Goal: Communication & Community: Answer question/provide support

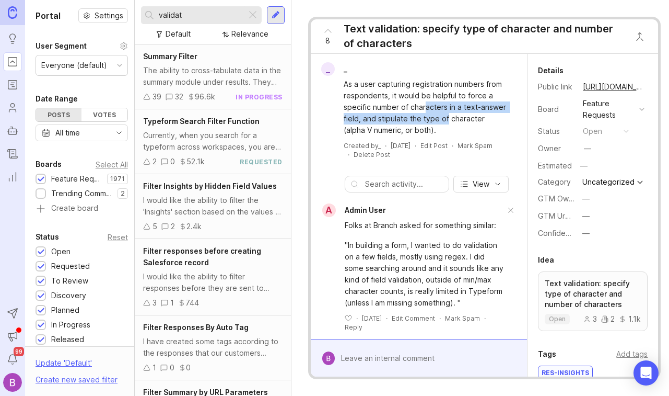
drag, startPoint x: 424, startPoint y: 107, endPoint x: 446, endPoint y: 117, distance: 24.3
click at [447, 118] on div "As a user capturing registration numbers from respondents, it would be helpful …" at bounding box center [425, 106] width 163 height 57
click at [447, 126] on div "As a user capturing registration numbers from respondents, it would be helpful …" at bounding box center [425, 106] width 163 height 57
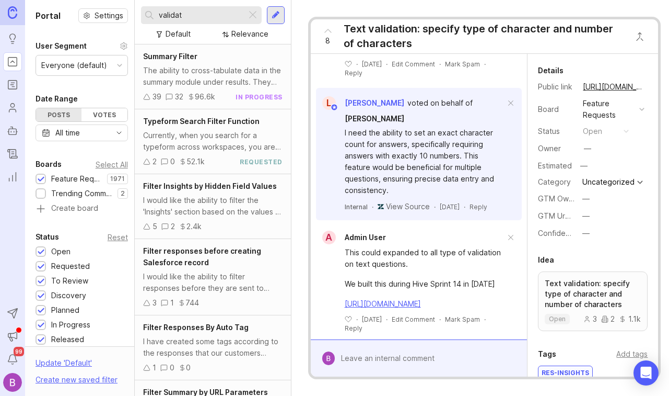
scroll to position [284, 0]
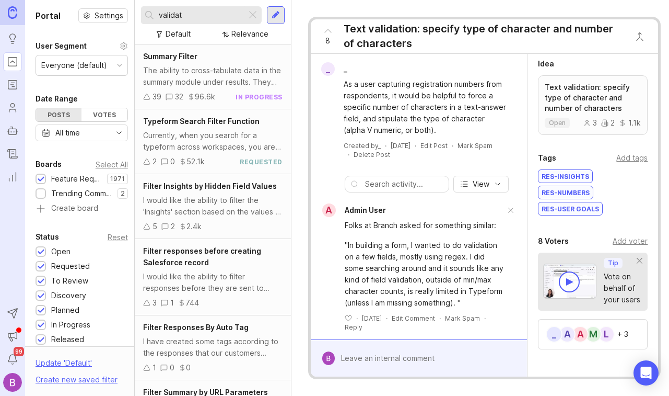
scroll to position [204, 0]
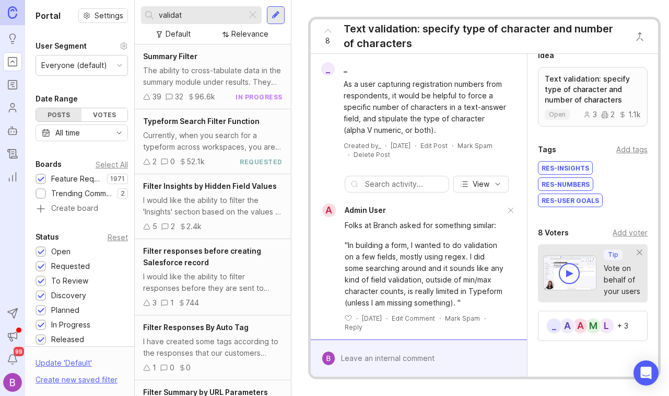
click at [628, 236] on div "Add voter" at bounding box center [630, 232] width 35 height 11
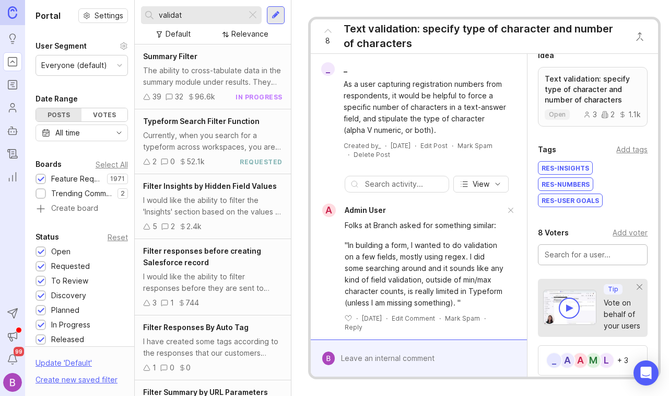
click at [580, 255] on input "text" at bounding box center [593, 254] width 96 height 11
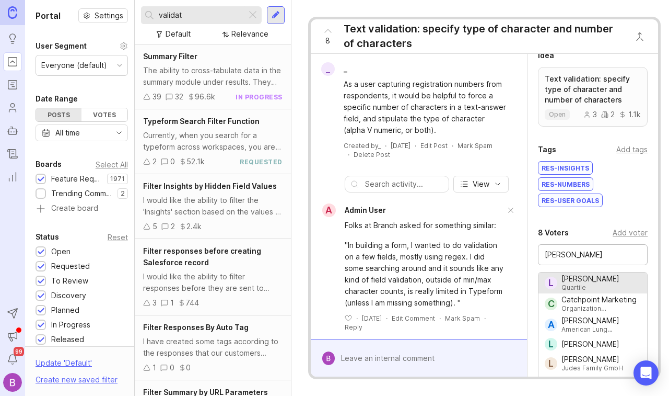
type input "[PERSON_NAME]"
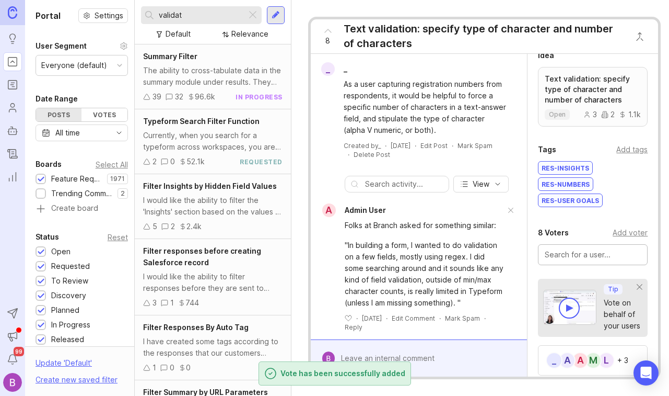
scroll to position [284, 0]
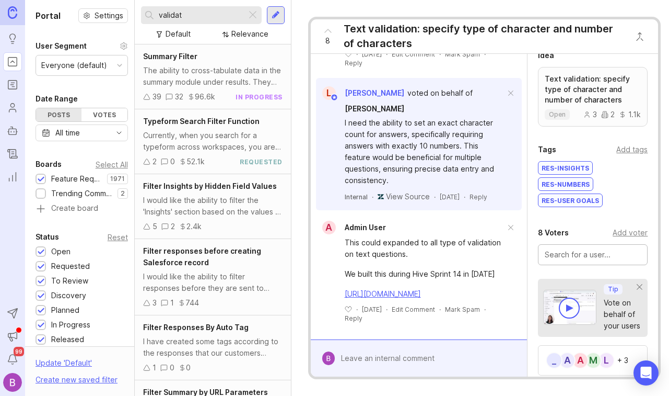
click at [417, 359] on div at bounding box center [426, 358] width 183 height 20
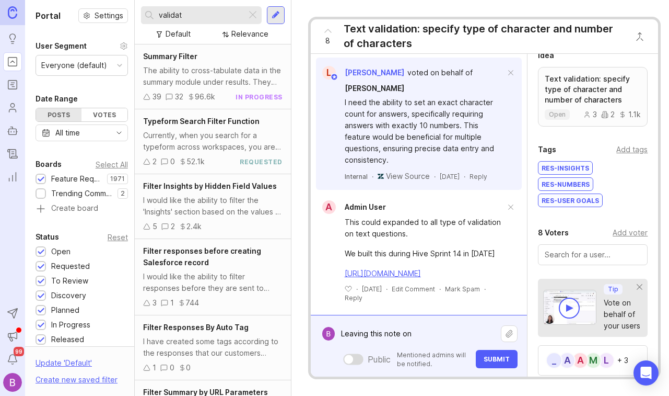
click at [578, 310] on div at bounding box center [569, 307] width 21 height 21
click at [622, 359] on div "+ 3" at bounding box center [623, 359] width 11 height 7
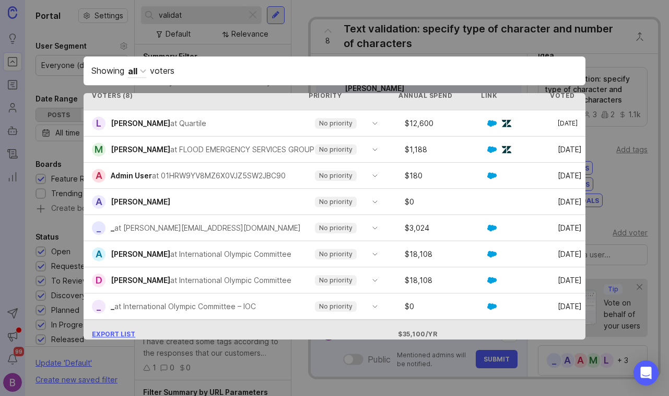
scroll to position [0, 0]
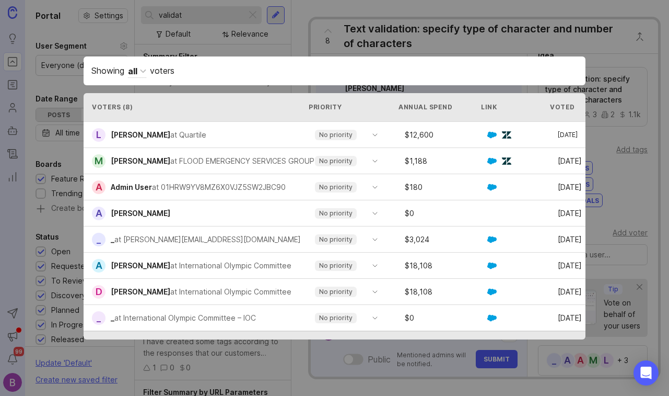
click at [497, 133] on img at bounding box center [491, 134] width 9 height 9
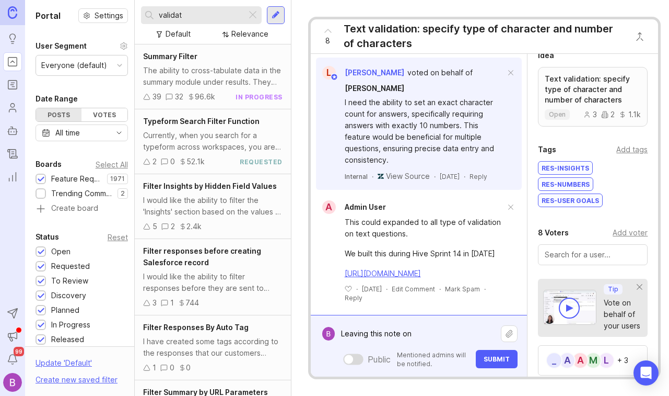
click at [566, 310] on div at bounding box center [569, 307] width 21 height 21
click at [372, 333] on textarea "Leaving this note on" at bounding box center [418, 333] width 166 height 20
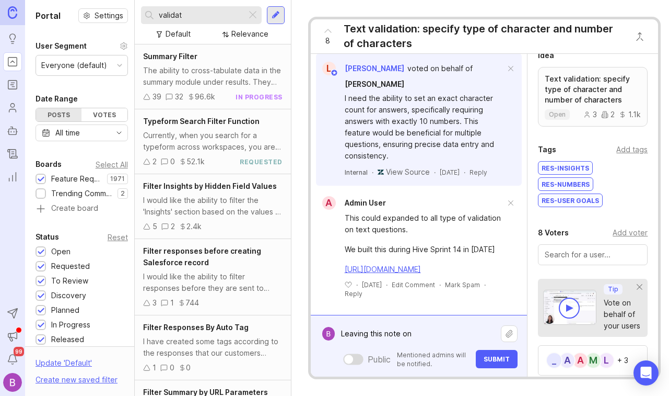
click at [386, 338] on textarea "Leaving this note on" at bounding box center [418, 333] width 166 height 20
drag, startPoint x: 426, startPoint y: 334, endPoint x: 435, endPoint y: 330, distance: 9.1
click at [435, 331] on textarea "Leaving this note on" at bounding box center [418, 333] width 166 height 20
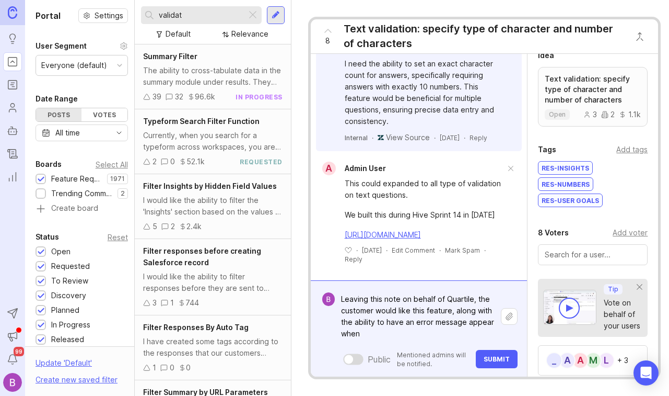
scroll to position [334, 0]
click at [454, 314] on textarea "Leaving this note on behalf of Quartile, the customer would like this feature, …" at bounding box center [418, 316] width 166 height 54
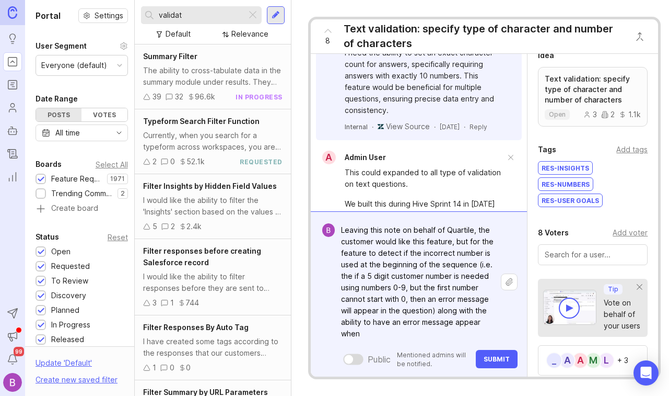
click at [475, 267] on textarea "Leaving this note on behalf of Quartile, the customer would like this feature, …" at bounding box center [418, 281] width 166 height 123
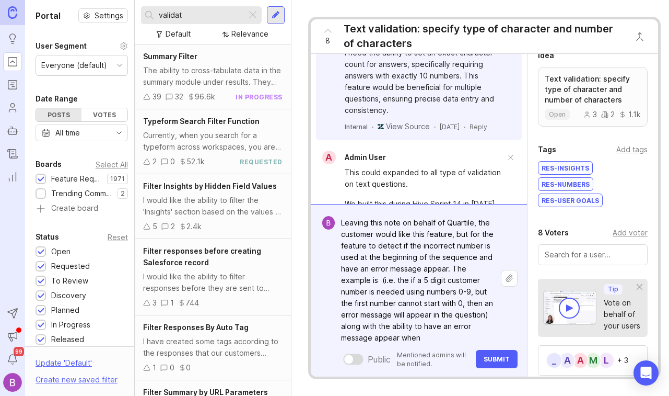
drag, startPoint x: 376, startPoint y: 282, endPoint x: 359, endPoint y: 282, distance: 17.2
click at [359, 282] on textarea "Leaving this note on behalf of Quartile, the customer would like this feature, …" at bounding box center [418, 280] width 166 height 135
click at [364, 282] on textarea "Leaving this note on behalf of Quartile, the customer would like this feature, …" at bounding box center [418, 280] width 166 height 135
click at [393, 301] on textarea "Leaving this note on behalf of Quartile, the customer would like this feature, …" at bounding box center [418, 280] width 166 height 135
drag, startPoint x: 403, startPoint y: 292, endPoint x: 369, endPoint y: 292, distance: 34.5
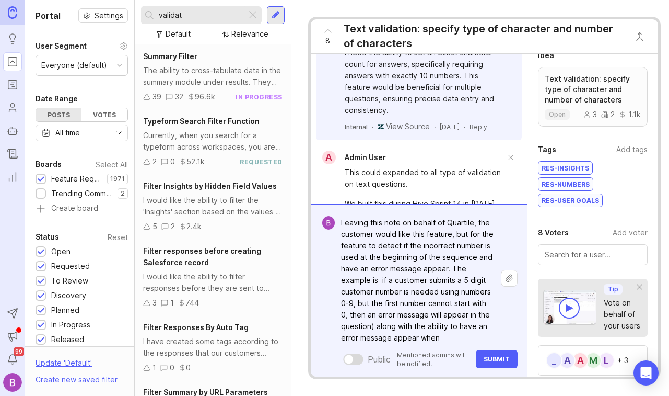
click at [369, 292] on textarea "Leaving this note on behalf of Quartile, the customer would like this feature, …" at bounding box center [418, 280] width 166 height 135
click at [448, 294] on textarea "Leaving this note on behalf of Quartile, the customer would like this feature, …" at bounding box center [418, 280] width 166 height 135
click at [449, 305] on textarea "Leaving this note on behalf of Quartile, the customer would like this feature, …" at bounding box center [418, 280] width 166 height 135
click at [468, 317] on textarea "Leaving this note on behalf of Quartile, the customer would like this feature, …" at bounding box center [418, 280] width 166 height 135
drag, startPoint x: 469, startPoint y: 316, endPoint x: 476, endPoint y: 335, distance: 20.5
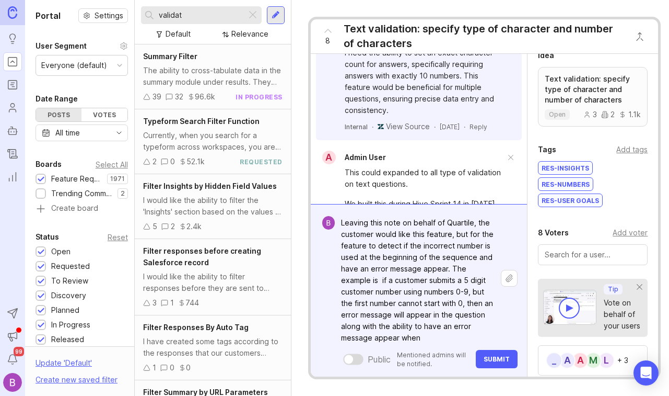
click at [476, 336] on textarea "Leaving this note on behalf of Quartile, the customer would like this feature, …" at bounding box center [418, 280] width 166 height 135
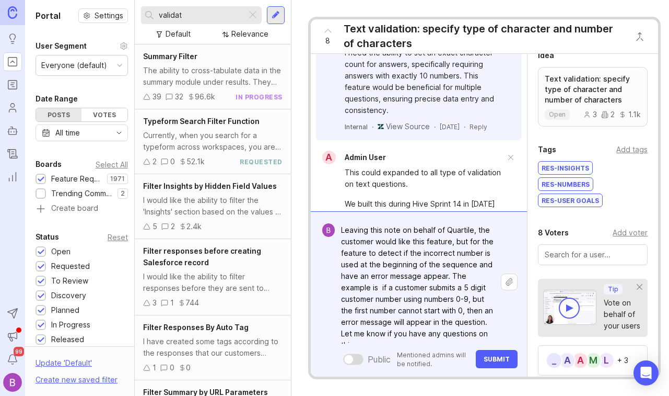
type textarea "Leaving this note on behalf of Quartile, the customer would like this feature, …"
click at [502, 359] on span "Submit" at bounding box center [497, 359] width 26 height 8
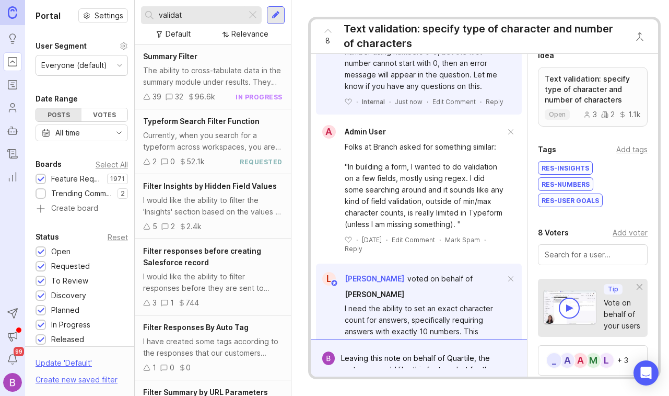
scroll to position [79, 0]
